Goal: Information Seeking & Learning: Find specific page/section

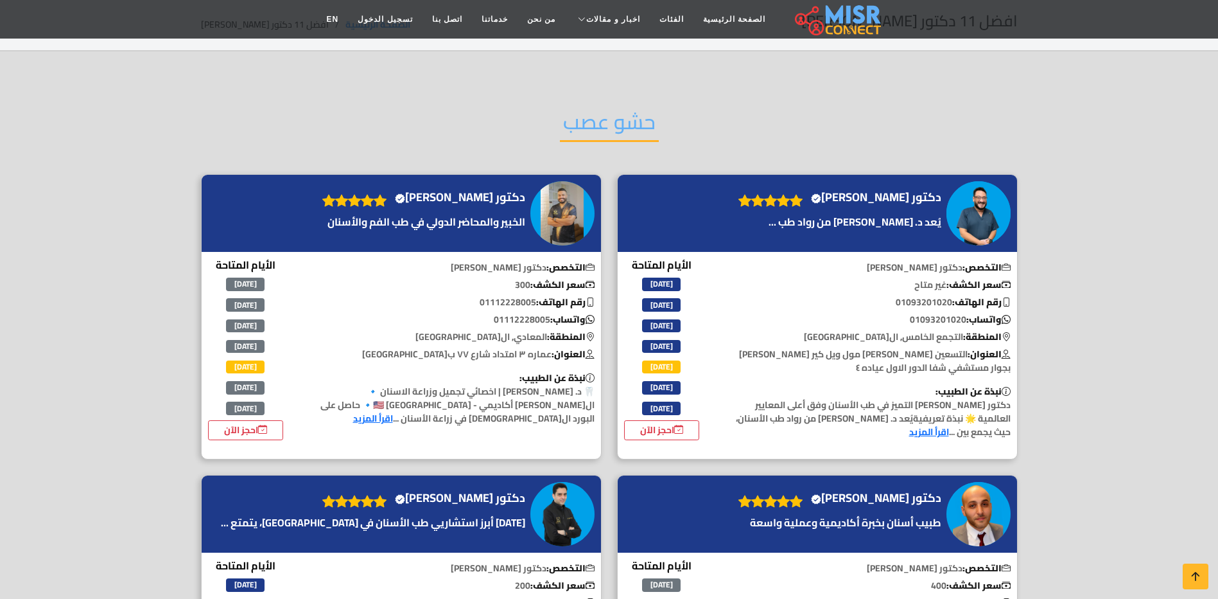
scroll to position [128, 0]
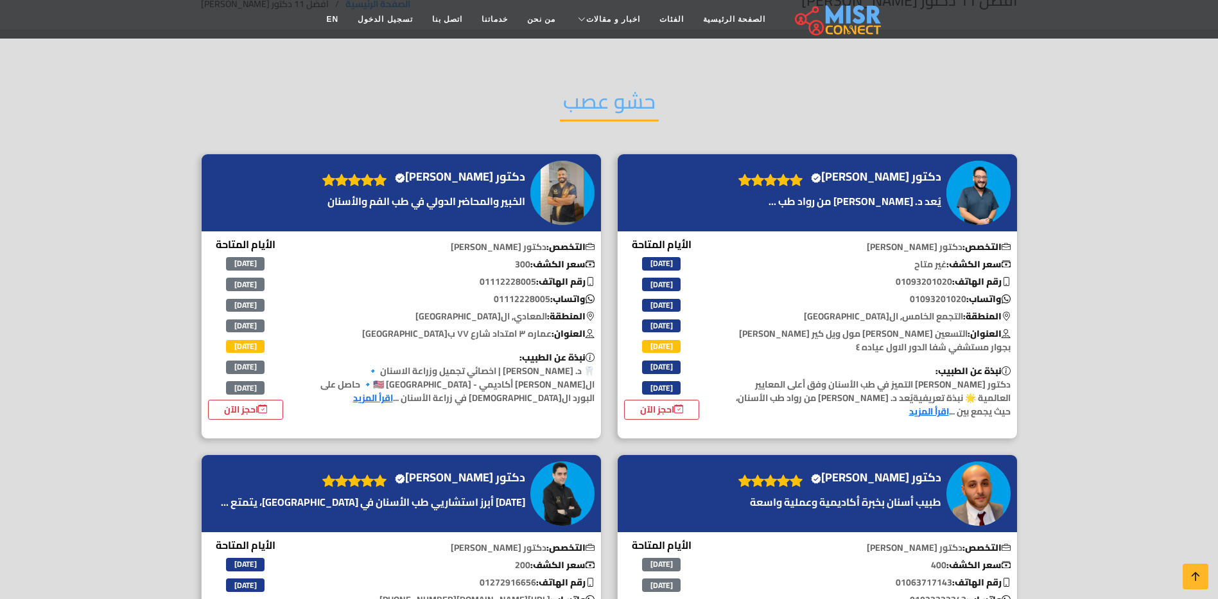
scroll to position [0, 0]
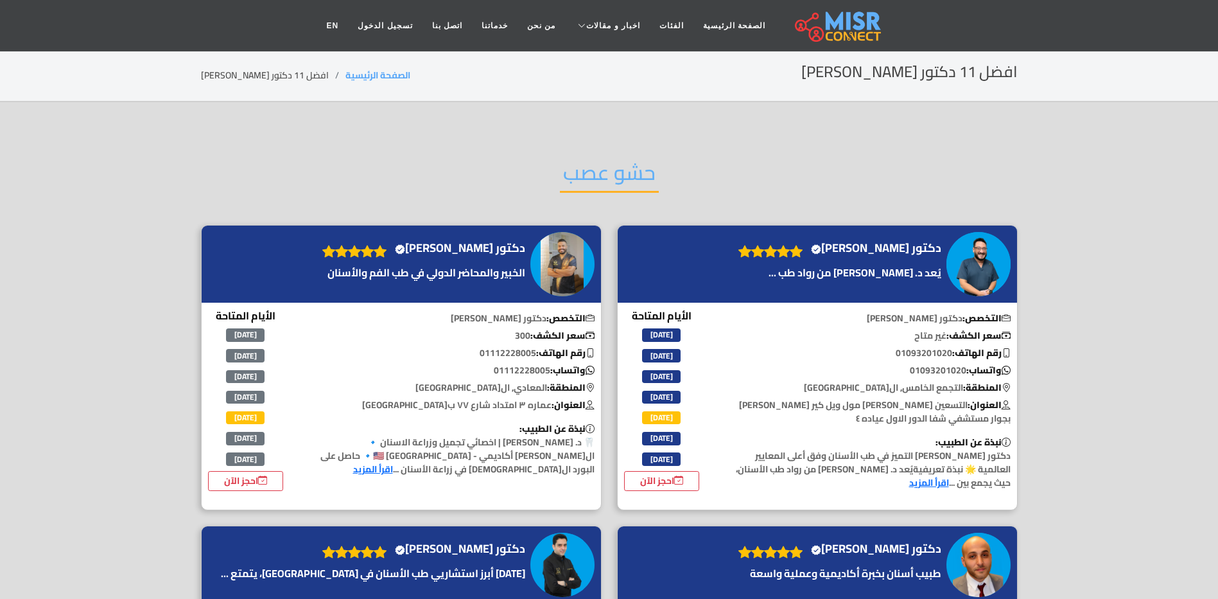
click at [837, 198] on div "حشو عصب" at bounding box center [609, 183] width 817 height 84
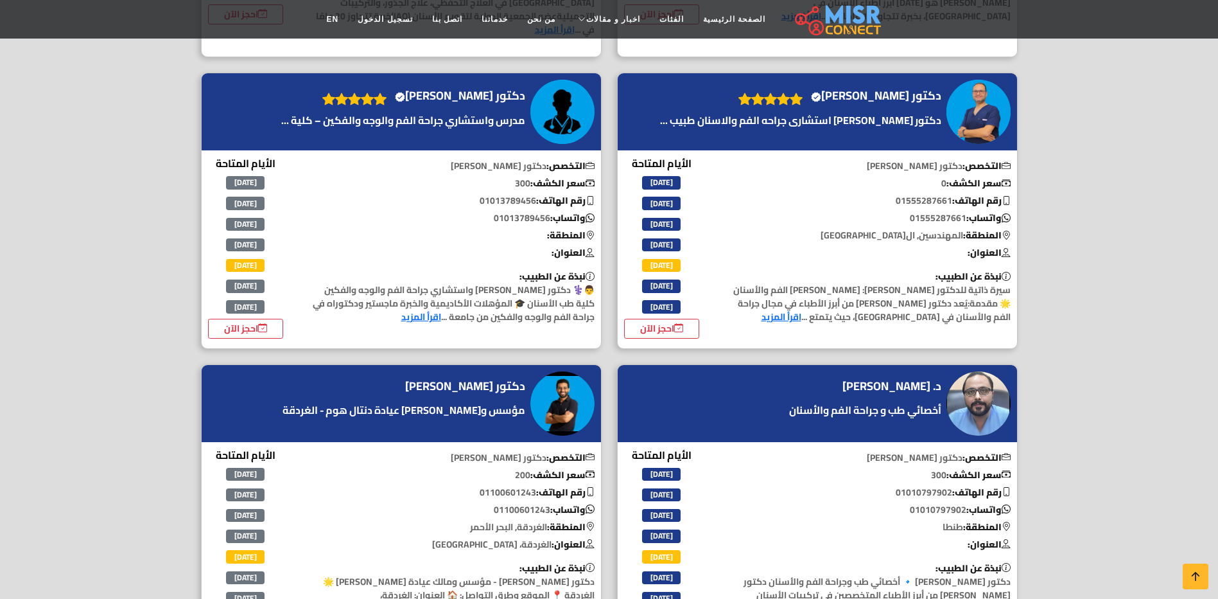
scroll to position [899, 0]
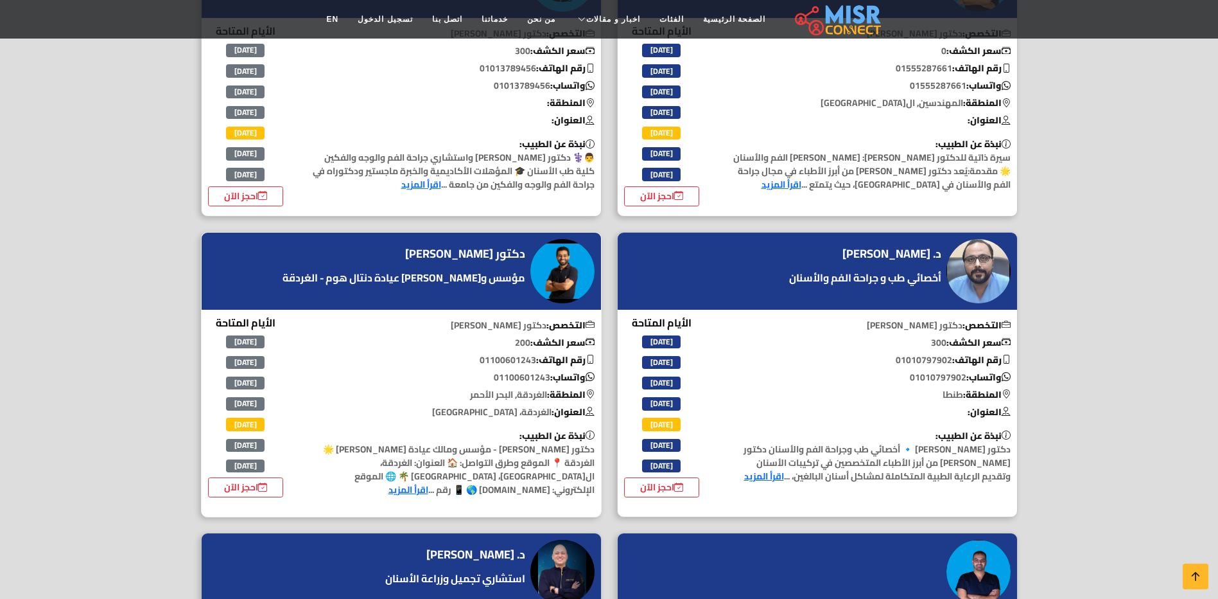
click at [563, 272] on img at bounding box center [563, 271] width 64 height 64
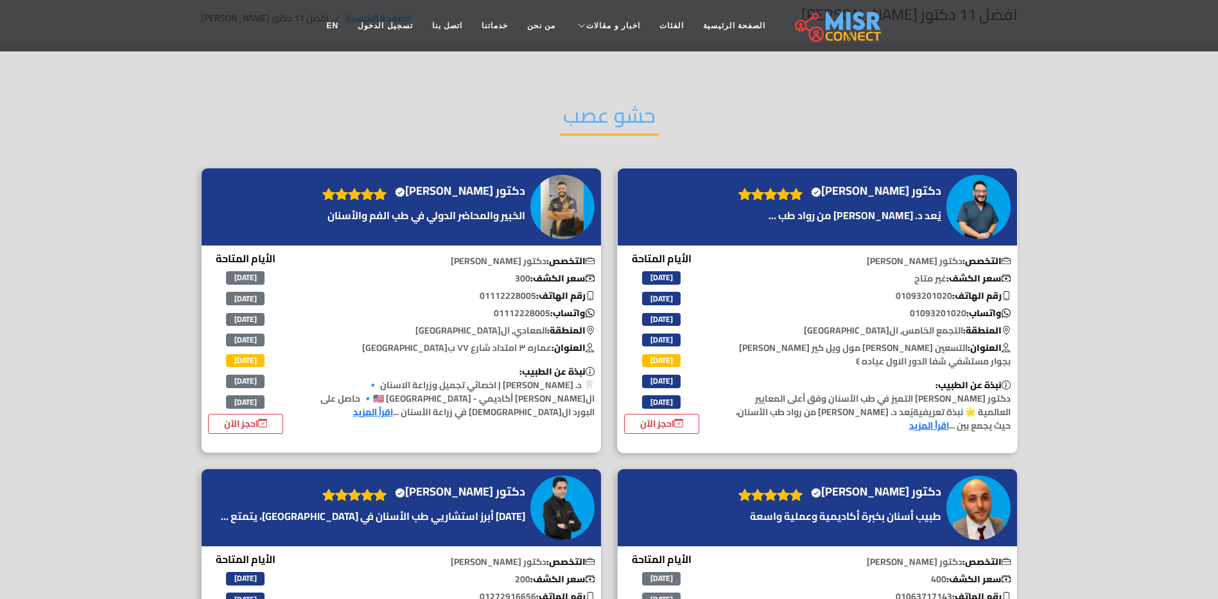
scroll to position [0, 0]
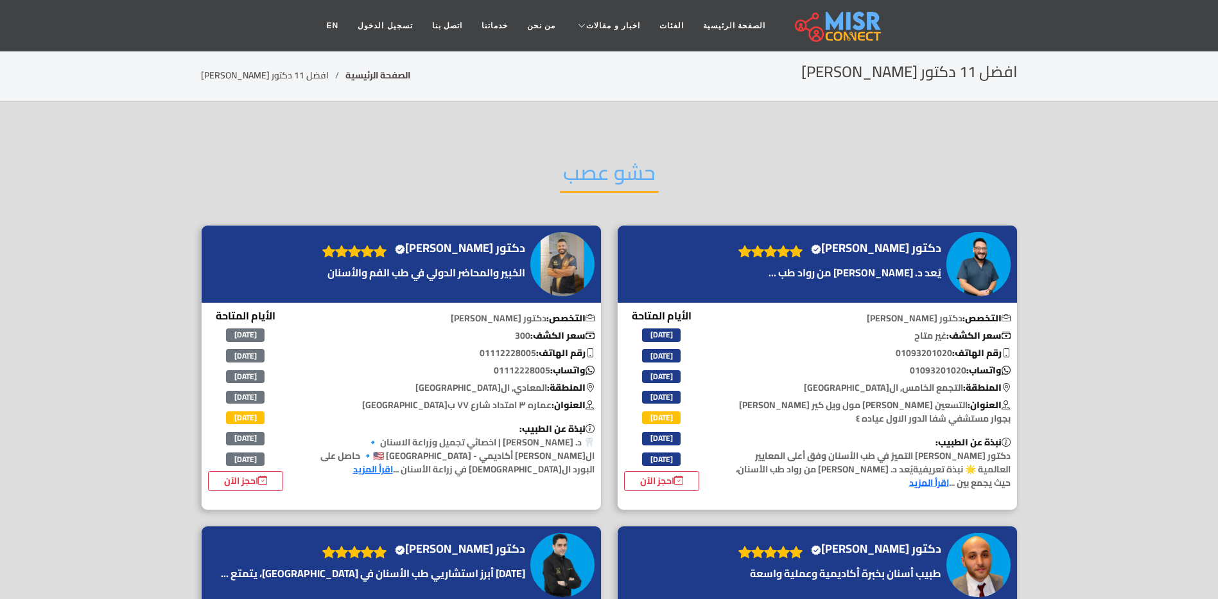
click at [362, 78] on link "الصفحة الرئيسية" at bounding box center [378, 75] width 65 height 17
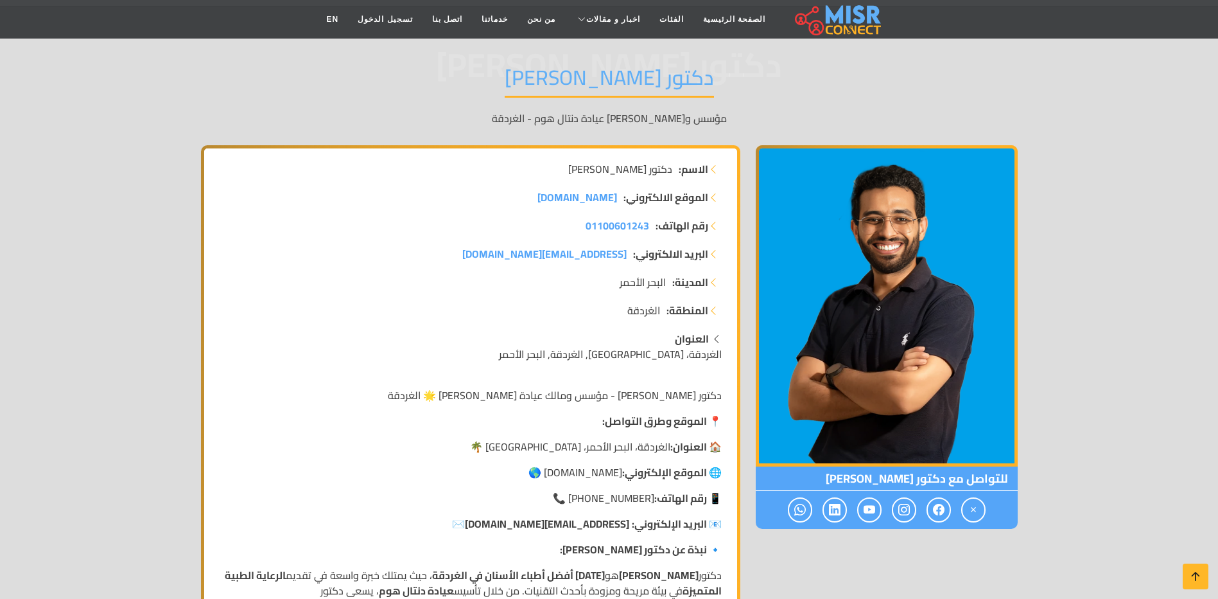
scroll to position [257, 0]
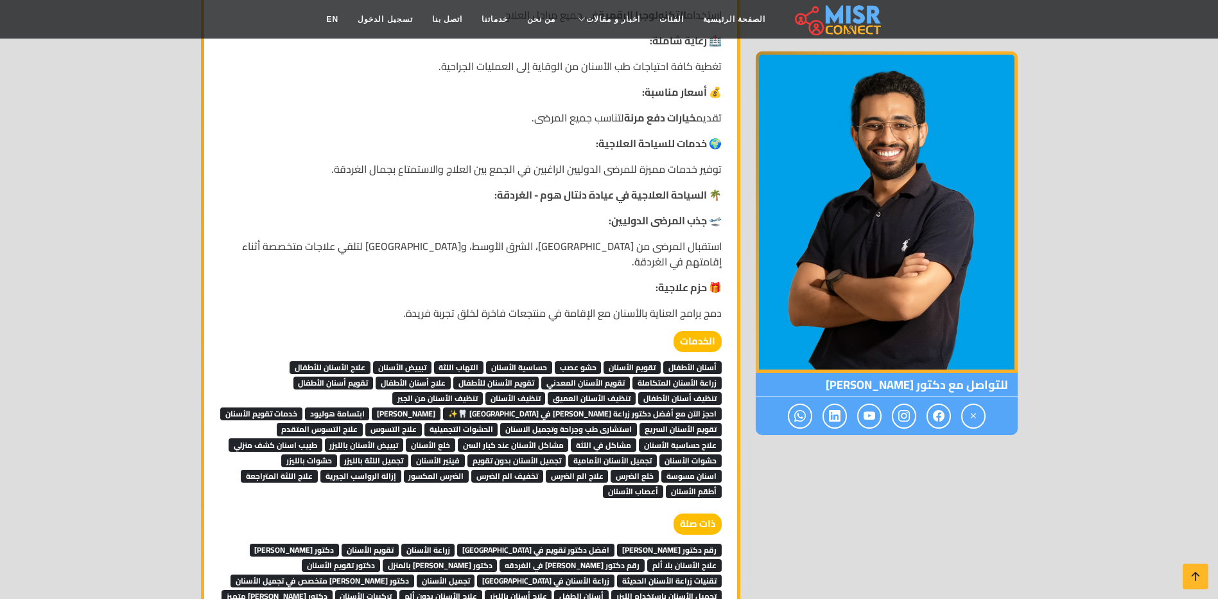
scroll to position [2120, 0]
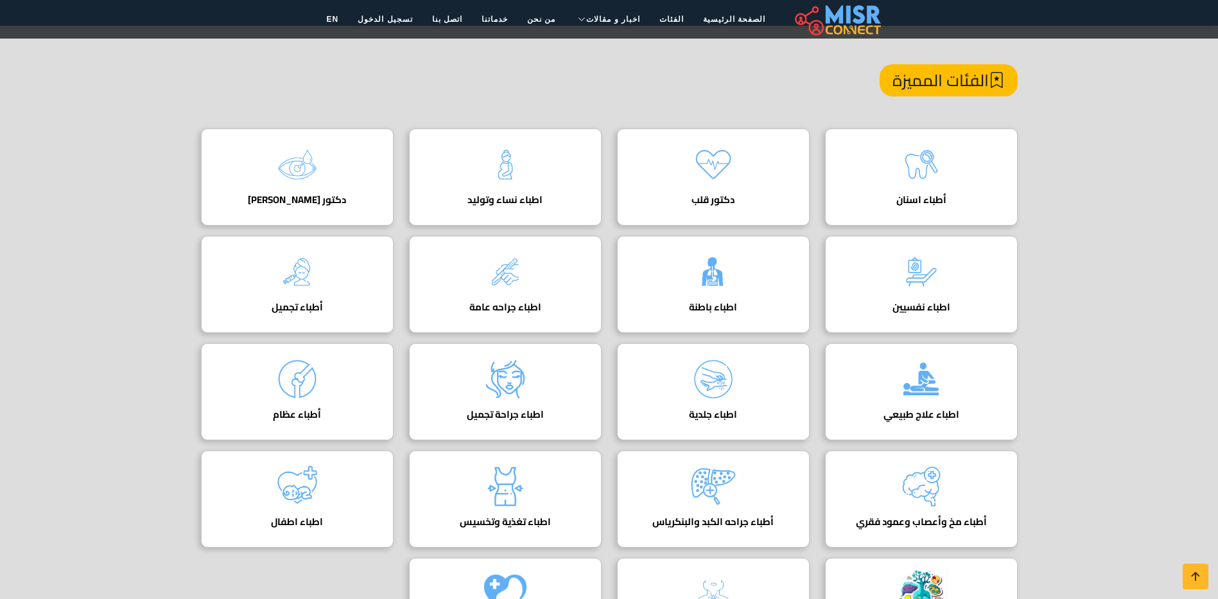
scroll to position [257, 0]
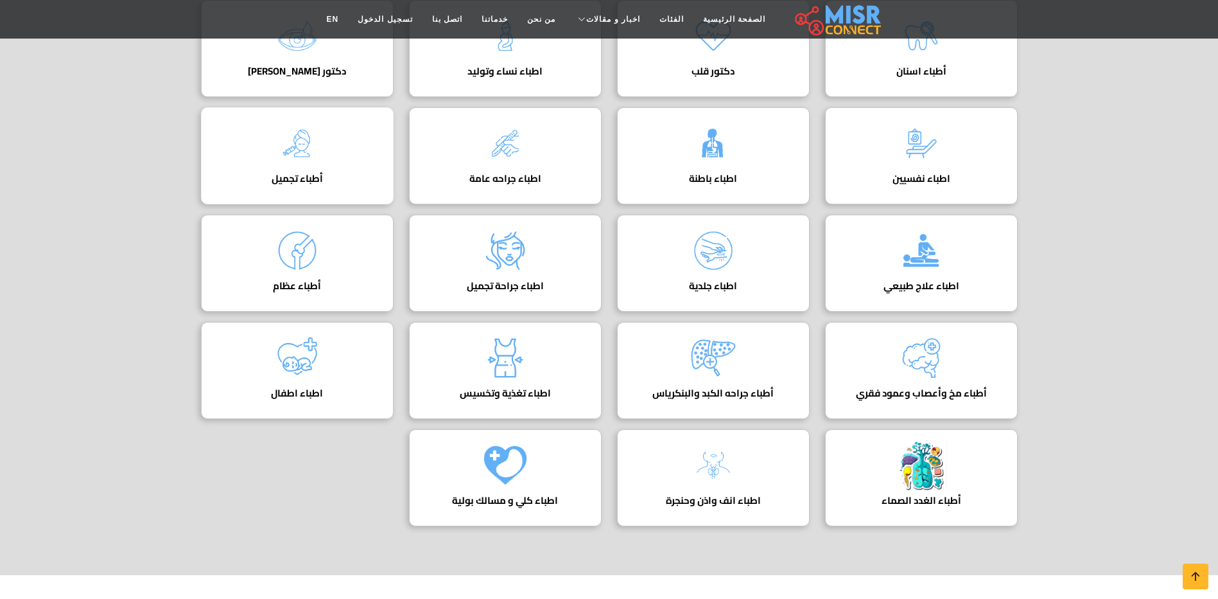
click at [325, 173] on h4 "أطباء تجميل" at bounding box center [297, 179] width 153 height 12
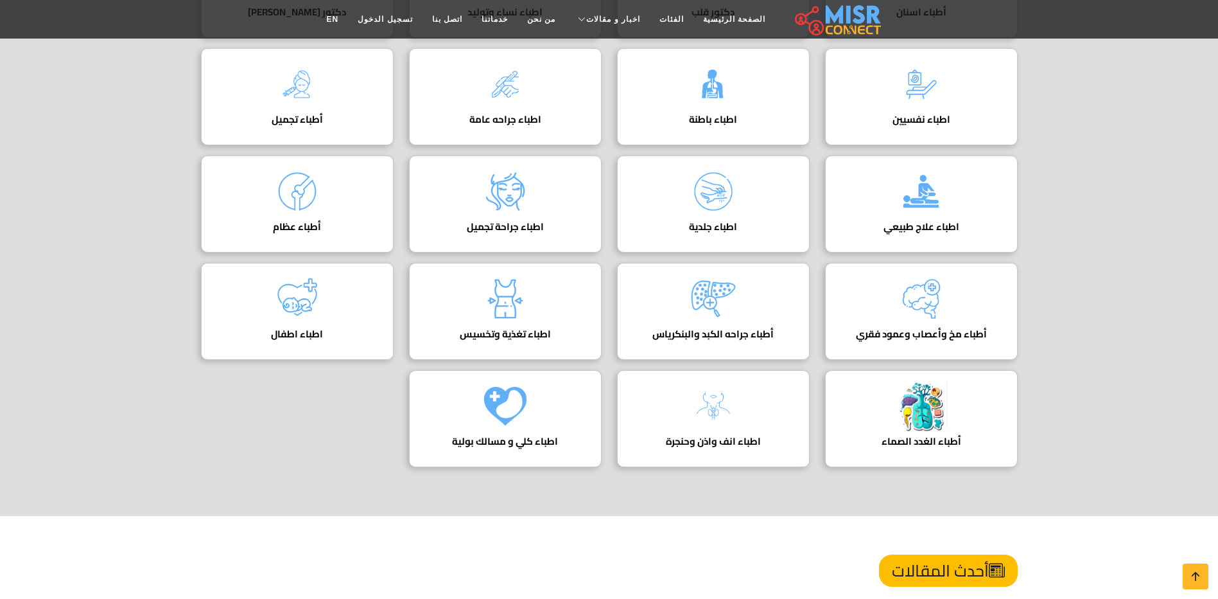
scroll to position [321, 0]
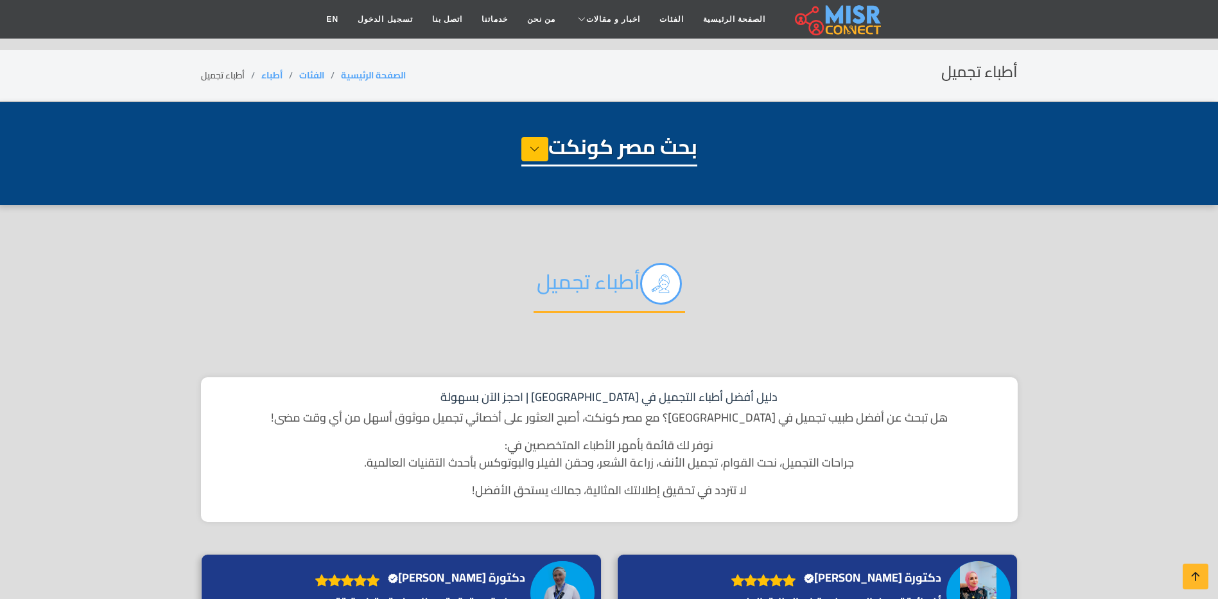
select select "*****"
select select "**********"
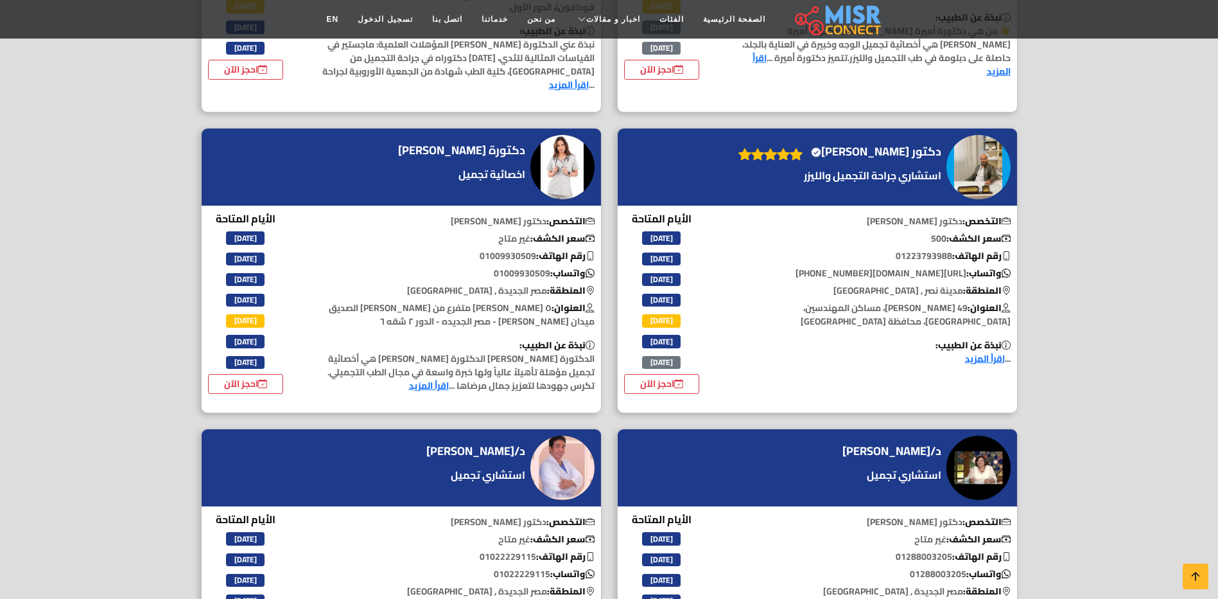
scroll to position [771, 0]
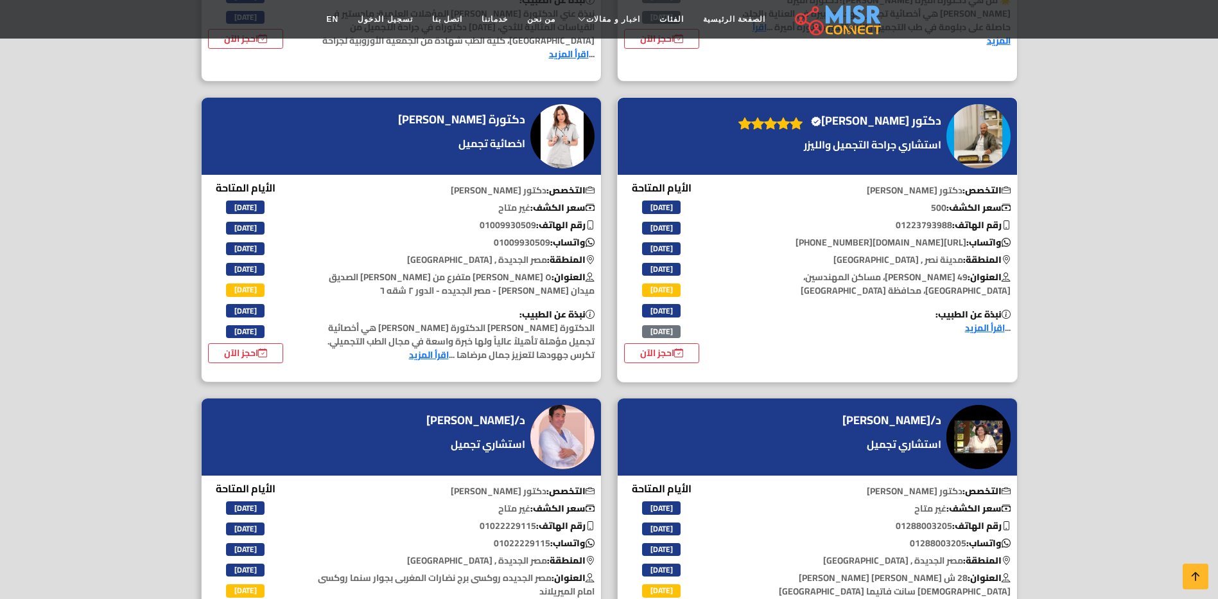
click at [904, 127] on h4 "دكتور معتز كامل Verified account" at bounding box center [876, 121] width 130 height 14
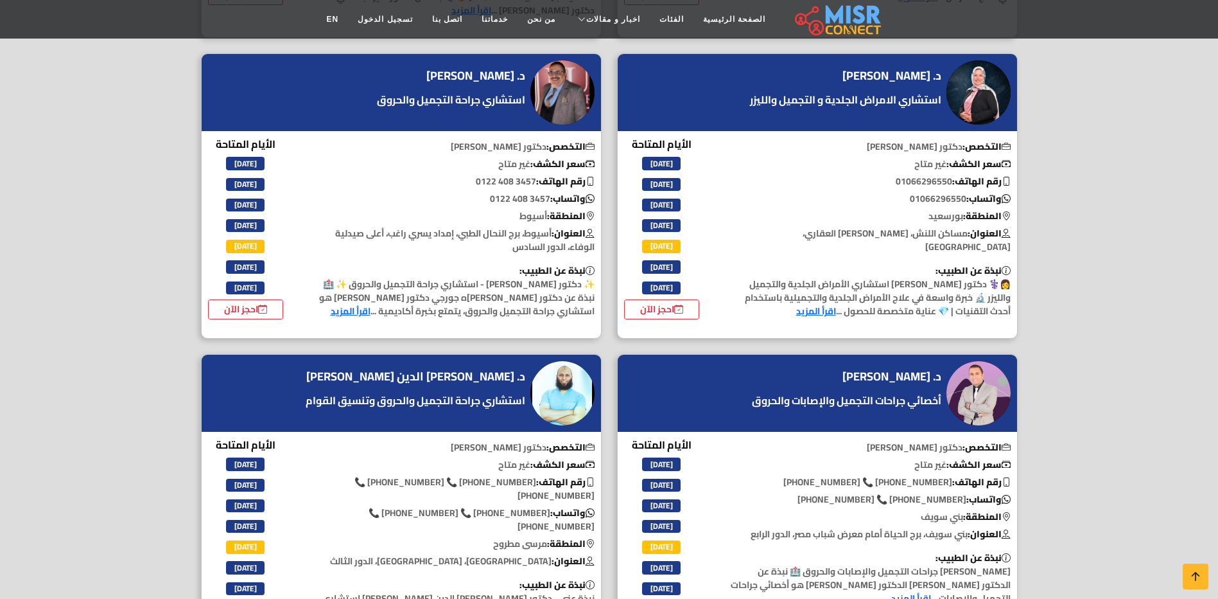
scroll to position [1734, 0]
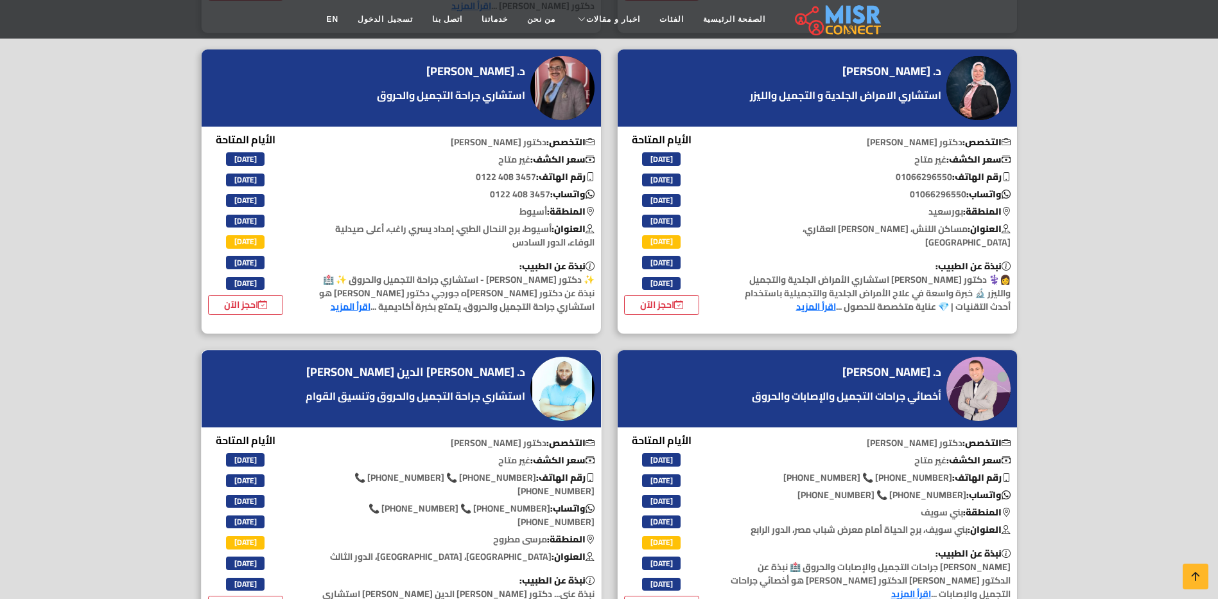
click at [546, 367] on img at bounding box center [563, 388] width 64 height 64
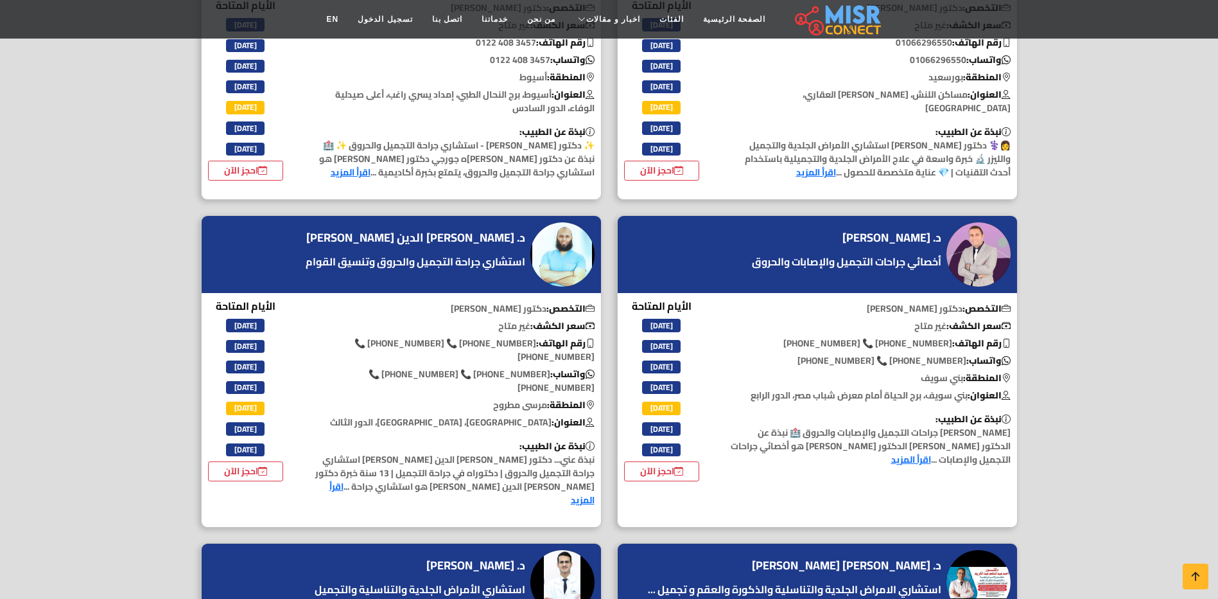
scroll to position [1863, 0]
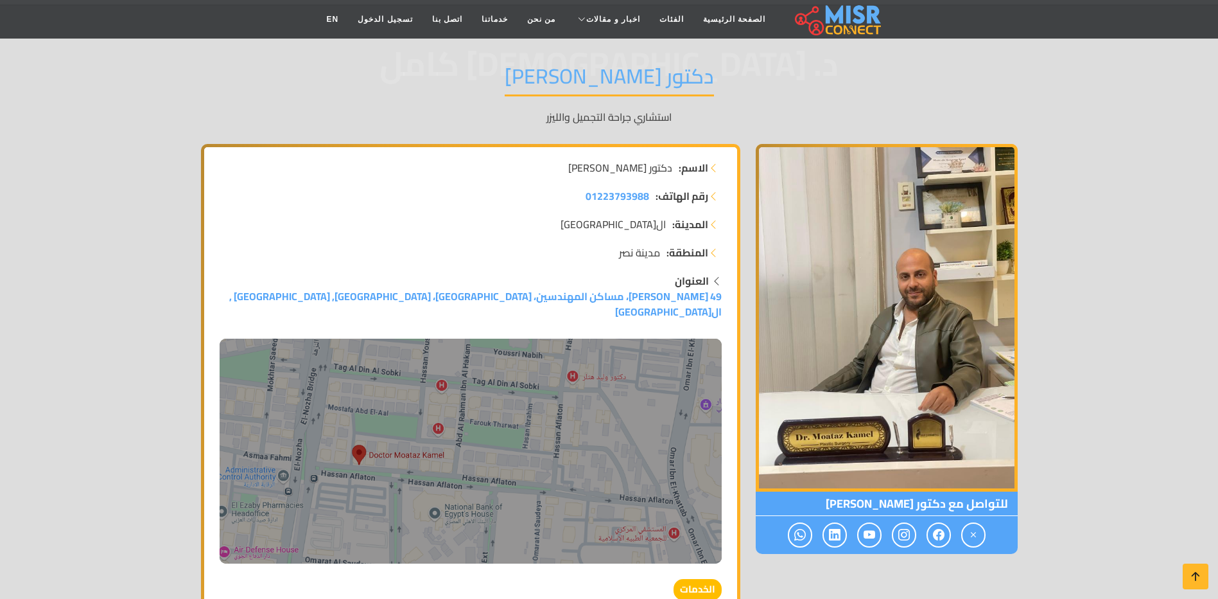
scroll to position [128, 0]
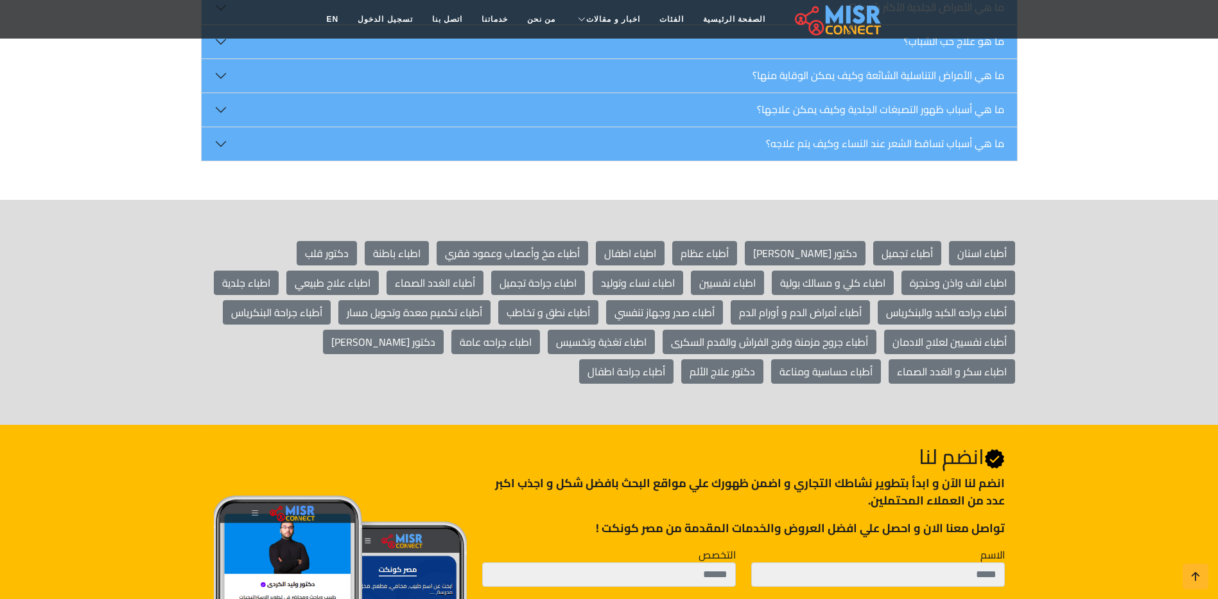
scroll to position [2955, 0]
